Goal: Entertainment & Leisure: Consume media (video, audio)

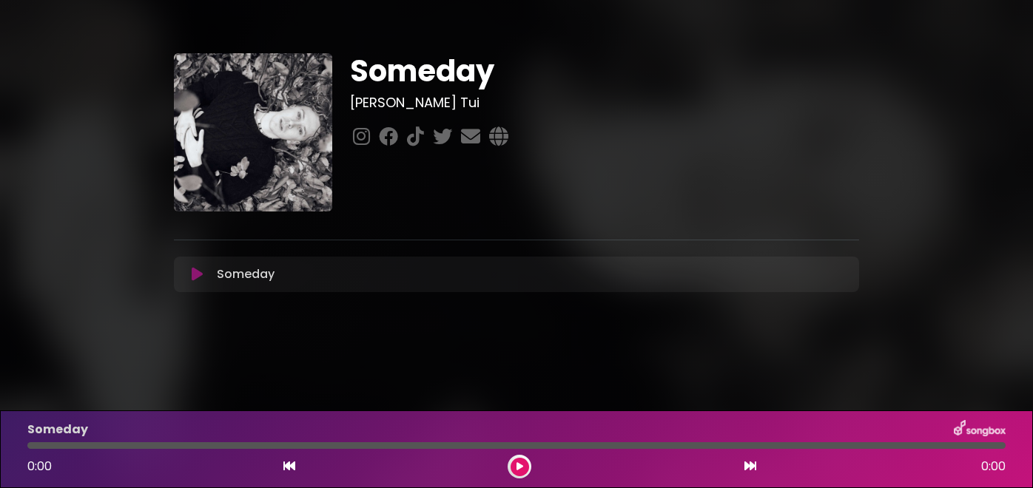
click at [189, 280] on button at bounding box center [197, 274] width 28 height 15
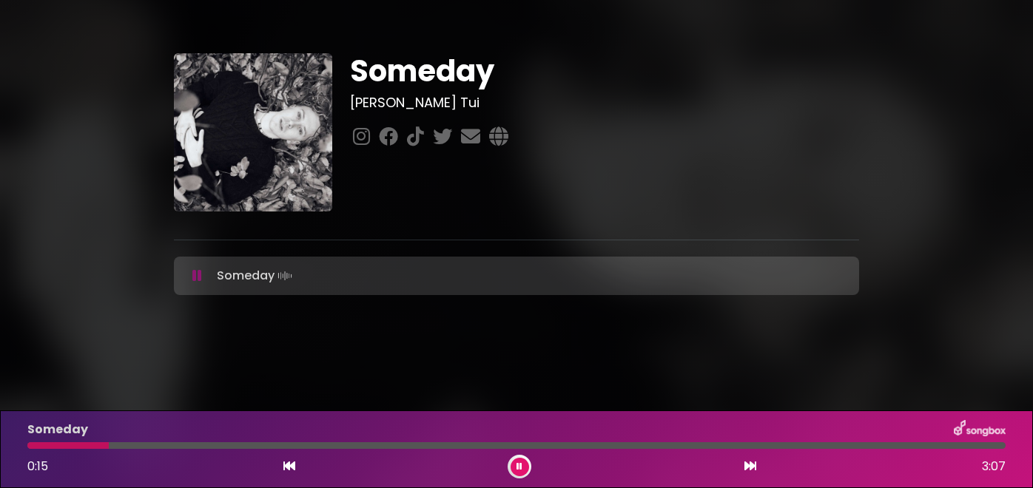
click at [109, 446] on div at bounding box center [516, 446] width 978 height 7
click at [187, 448] on div at bounding box center [516, 446] width 978 height 7
click at [382, 441] on div "Someday 0:39 3:07" at bounding box center [517, 449] width 996 height 58
click at [394, 448] on div at bounding box center [516, 446] width 978 height 7
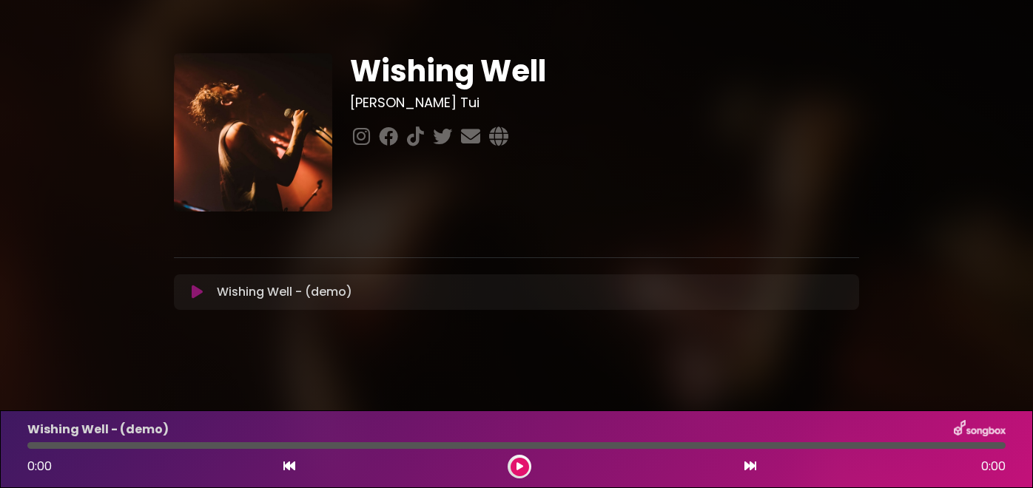
click at [198, 290] on icon at bounding box center [197, 292] width 11 height 15
